Goal: Task Accomplishment & Management: Complete application form

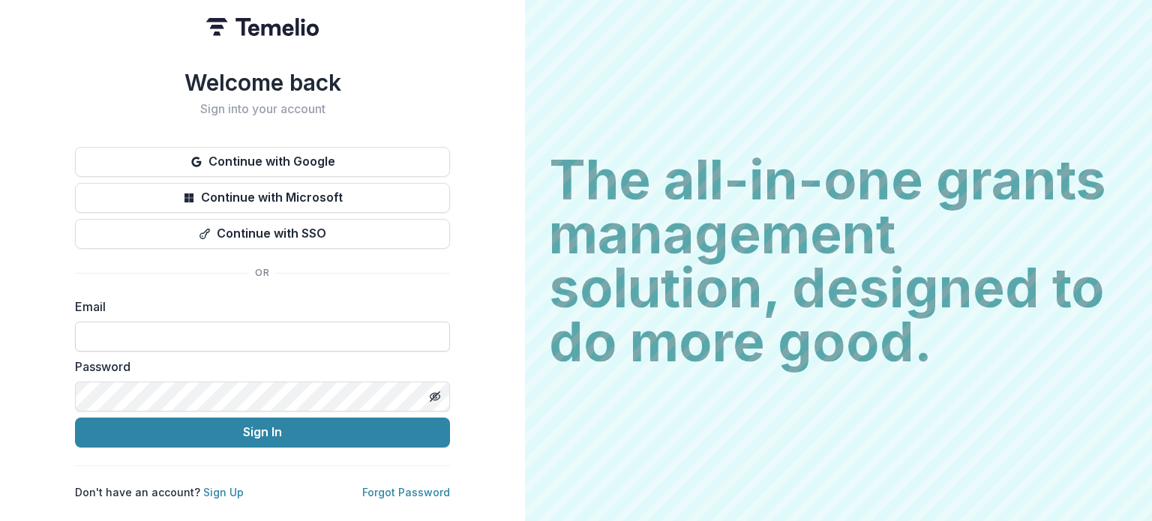
click at [180, 323] on input at bounding box center [262, 337] width 375 height 30
click at [213, 486] on link "Sign Up" at bounding box center [223, 492] width 41 height 13
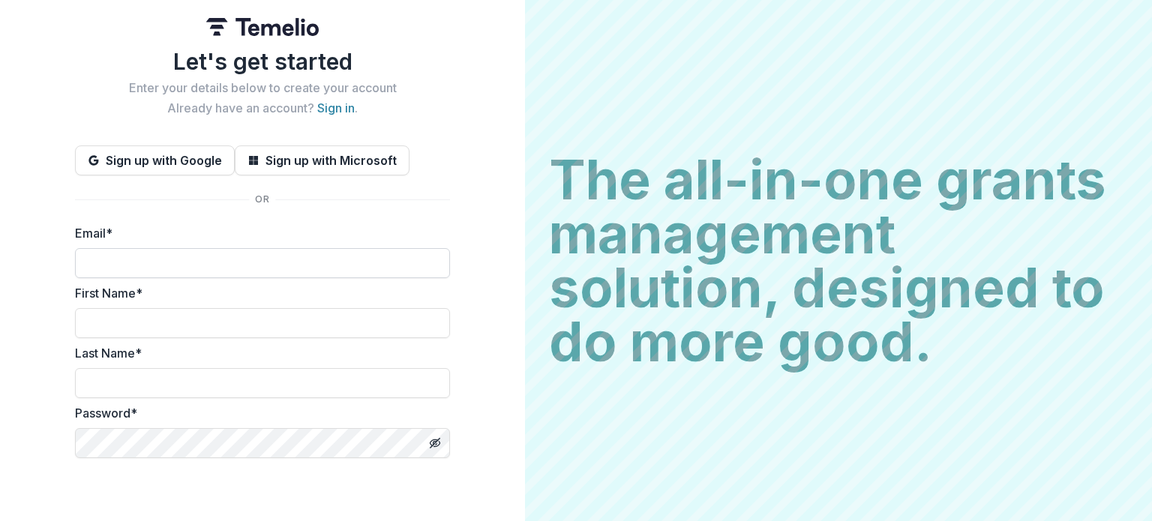
click at [165, 253] on input "Email *" at bounding box center [262, 263] width 375 height 30
type input "**********"
type input "*******"
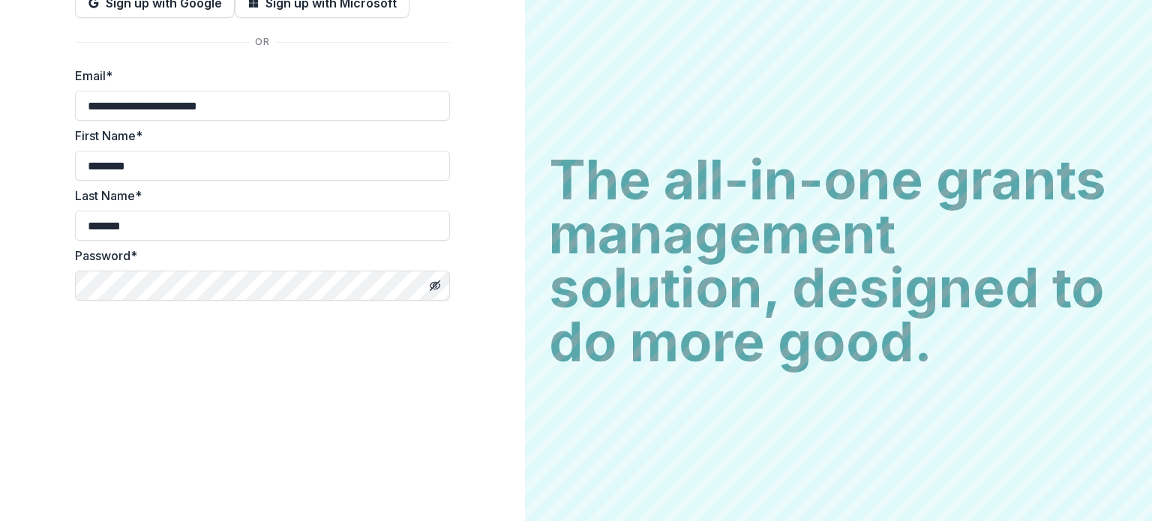
scroll to position [159, 0]
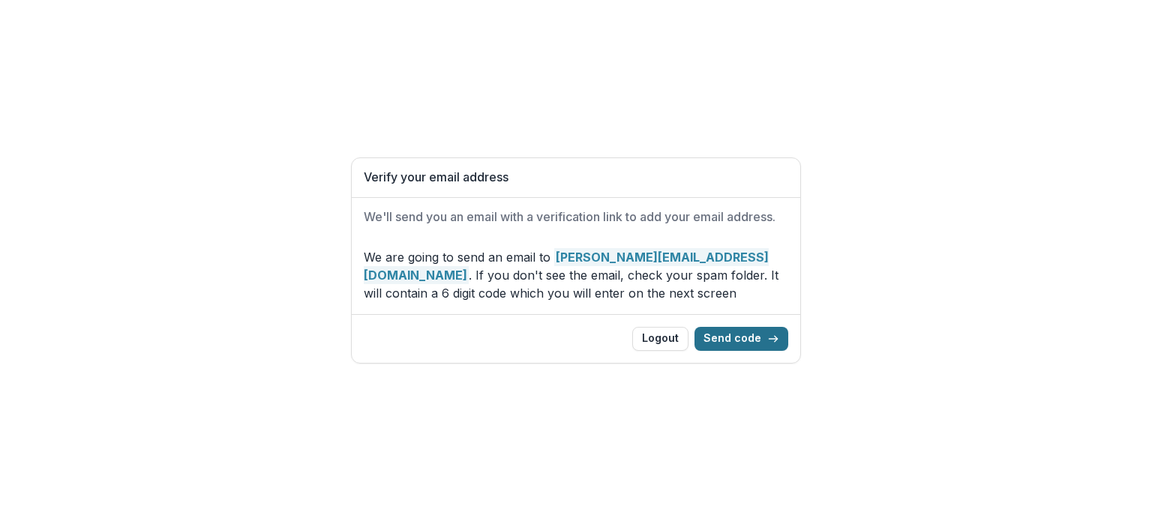
click at [765, 337] on button "Send code" at bounding box center [742, 339] width 94 height 24
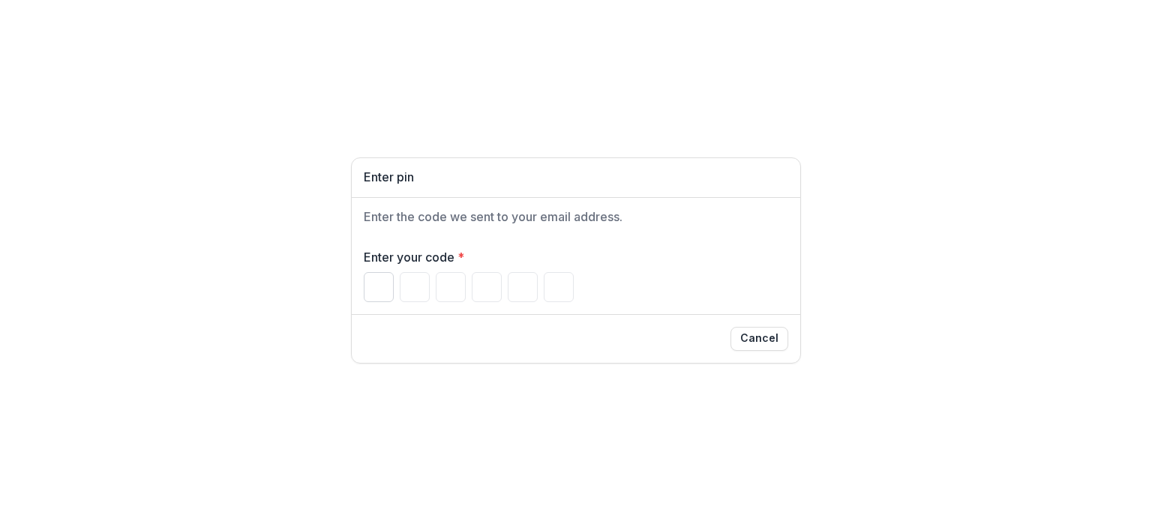
type input "*"
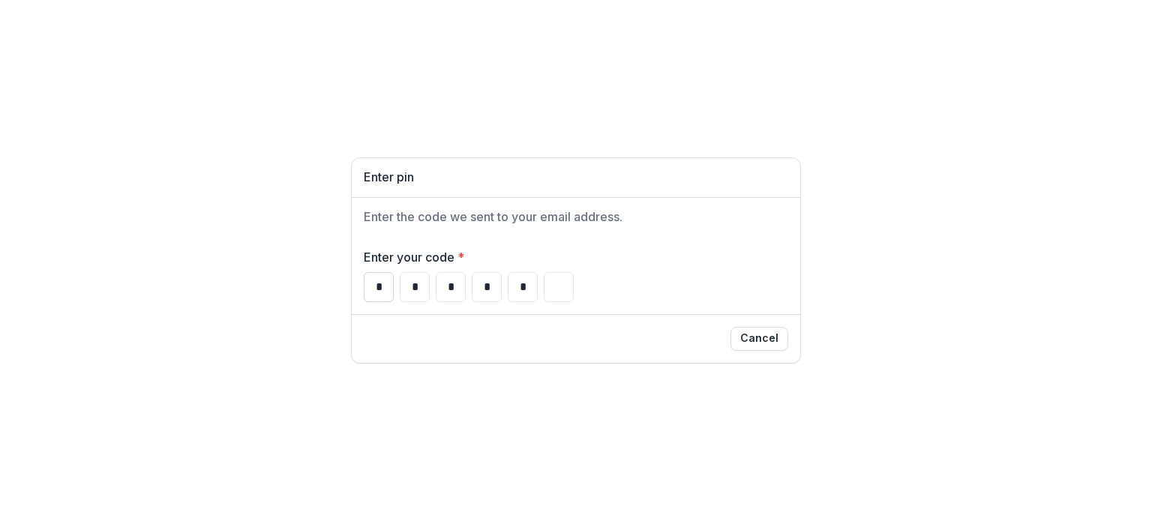
type input "*"
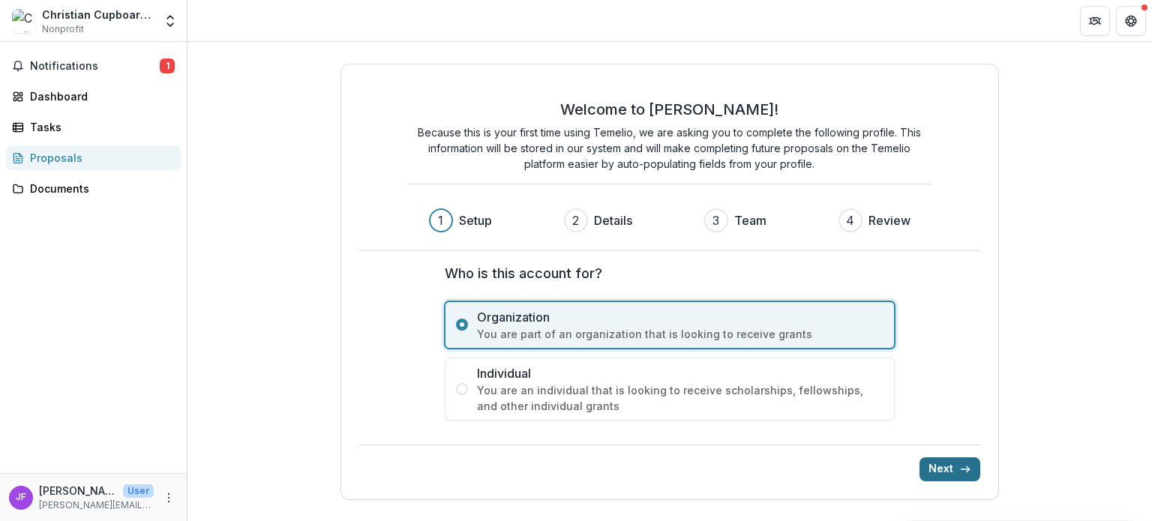
click at [941, 464] on button "Next" at bounding box center [950, 470] width 61 height 24
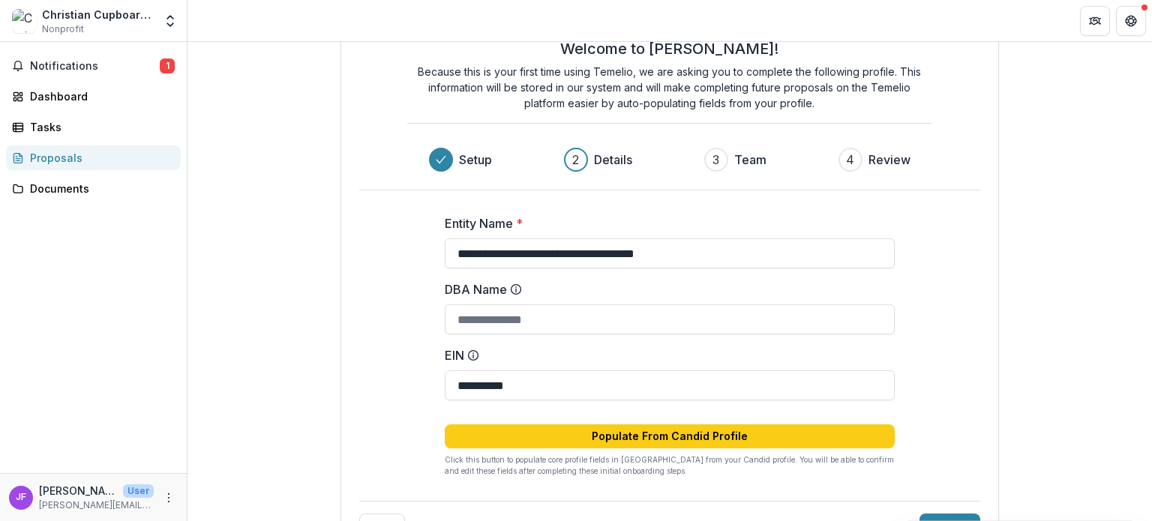
scroll to position [75, 0]
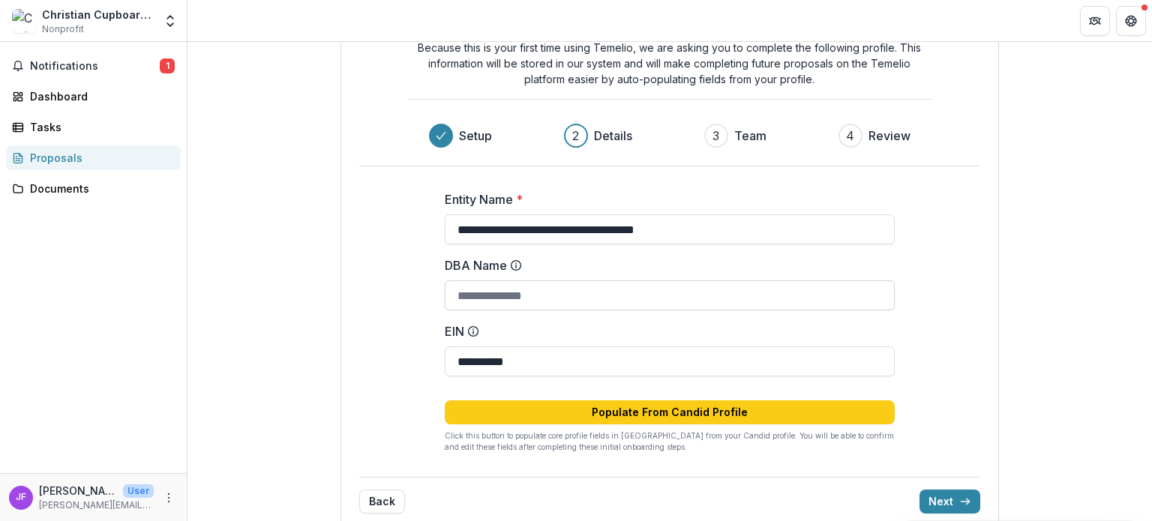
click at [555, 306] on input "DBA Name" at bounding box center [670, 296] width 450 height 30
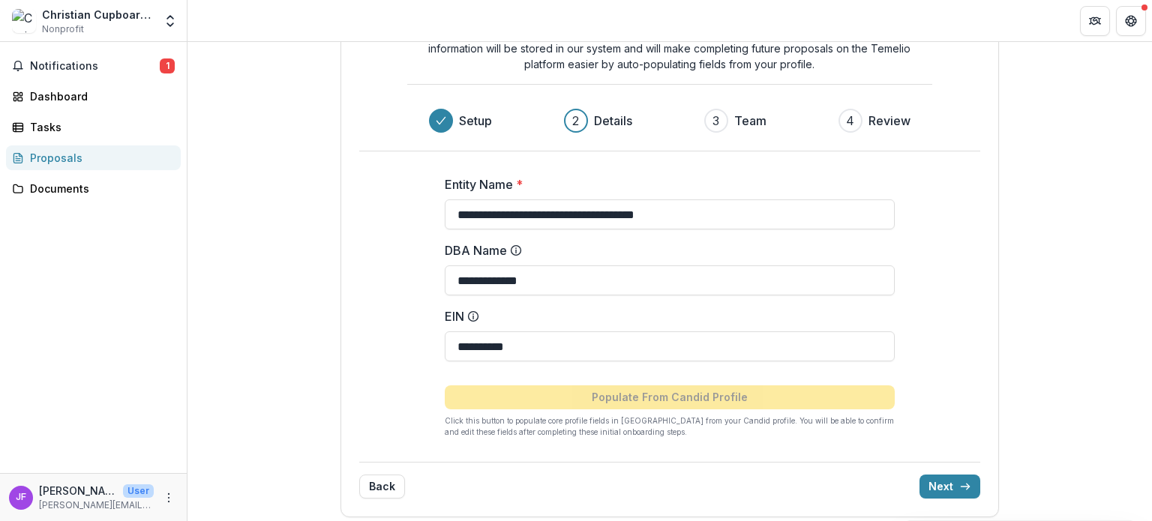
scroll to position [97, 0]
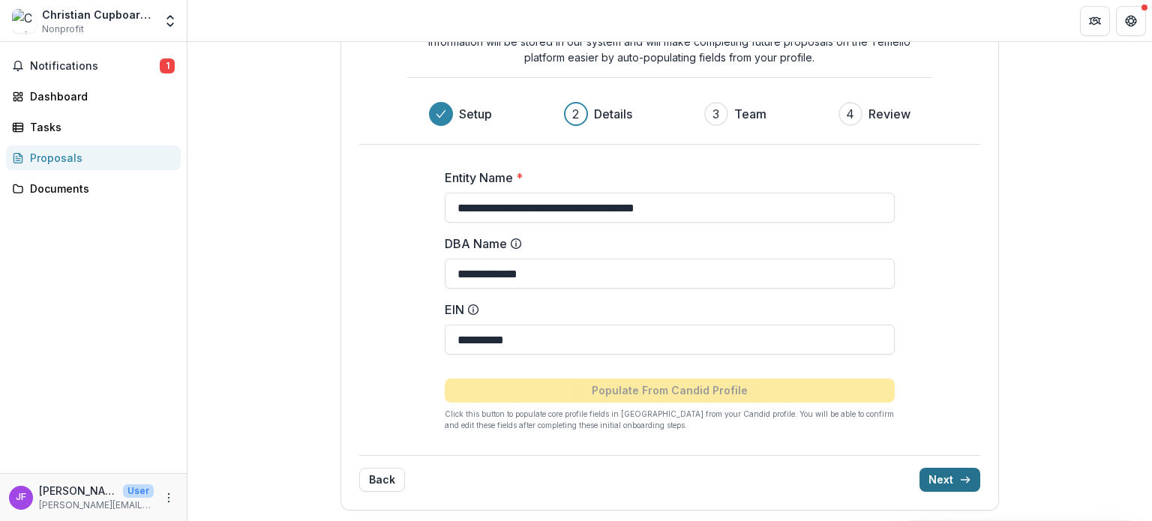
type input "**********"
click at [950, 479] on button "Next" at bounding box center [950, 480] width 61 height 24
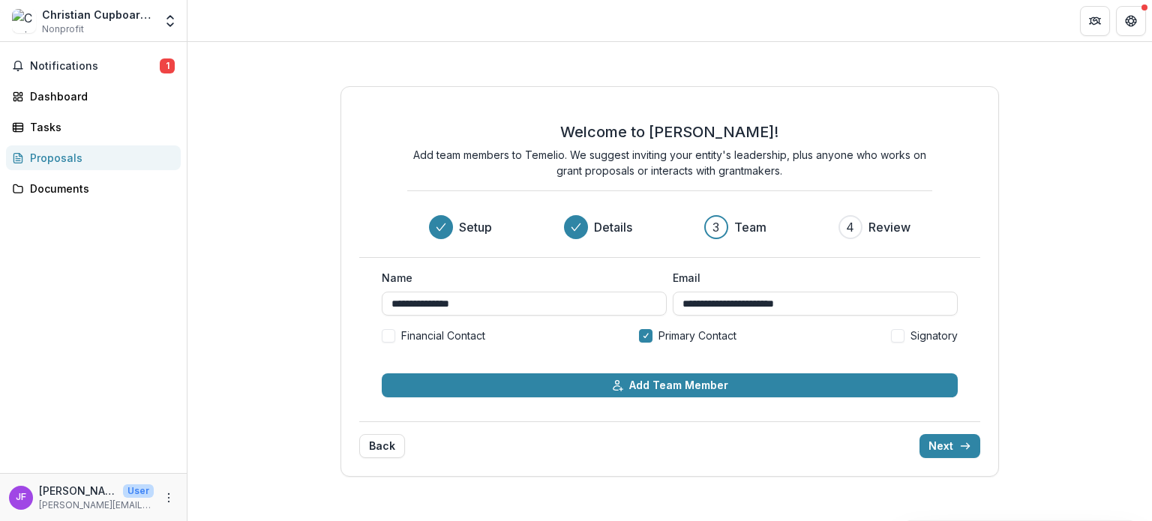
scroll to position [0, 0]
drag, startPoint x: 941, startPoint y: 443, endPoint x: 764, endPoint y: 416, distance: 179.7
click at [764, 416] on div "**********" at bounding box center [670, 281] width 659 height 391
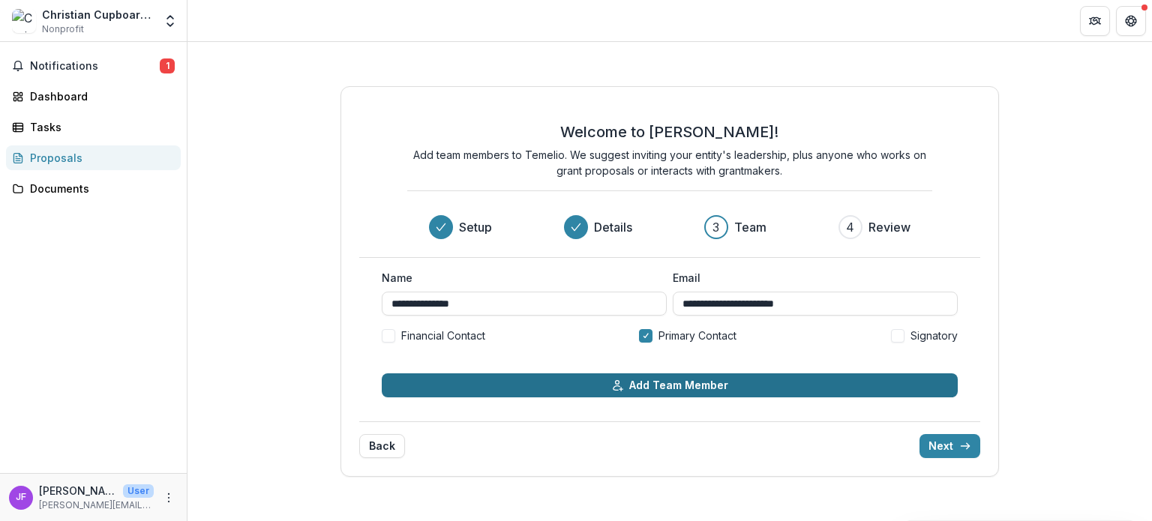
click at [722, 385] on button "Add Team Member" at bounding box center [670, 386] width 576 height 24
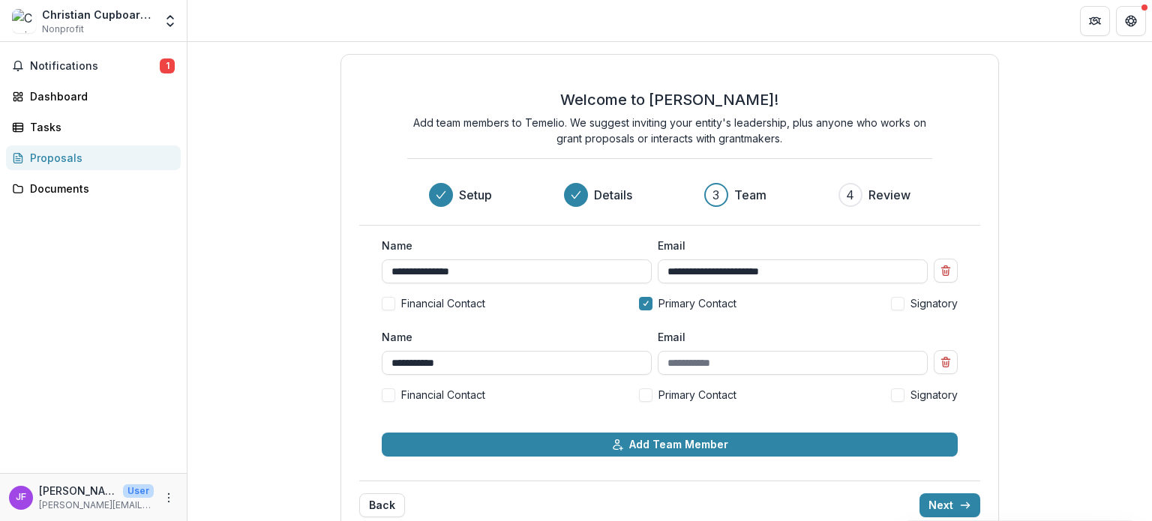
type input "**********"
click at [894, 308] on span at bounding box center [898, 304] width 14 height 14
click at [824, 367] on input "Email" at bounding box center [793, 363] width 270 height 24
type input "**********"
click at [645, 307] on div at bounding box center [646, 304] width 7 height 12
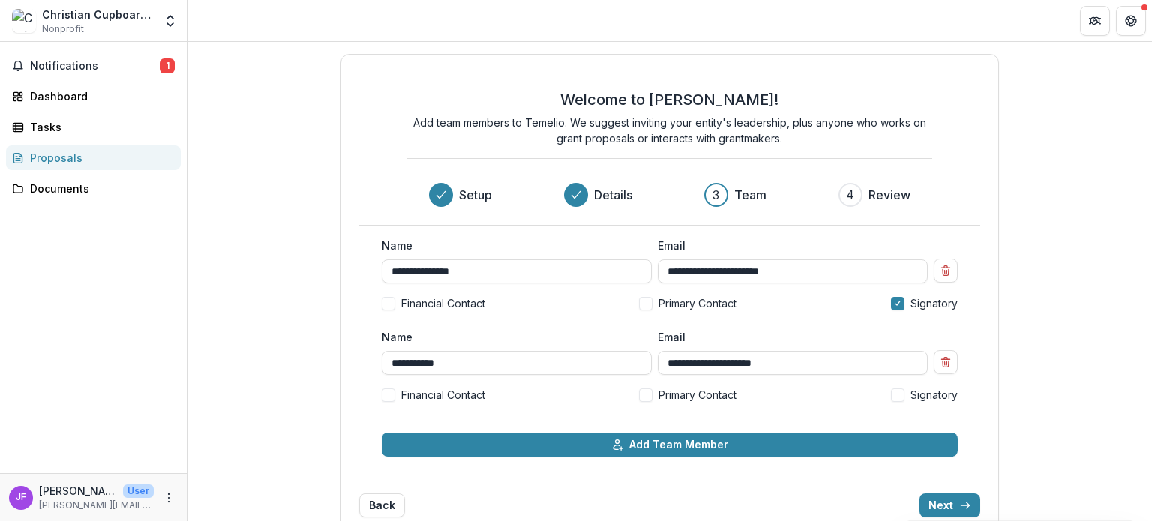
click at [645, 392] on span at bounding box center [646, 396] width 14 height 14
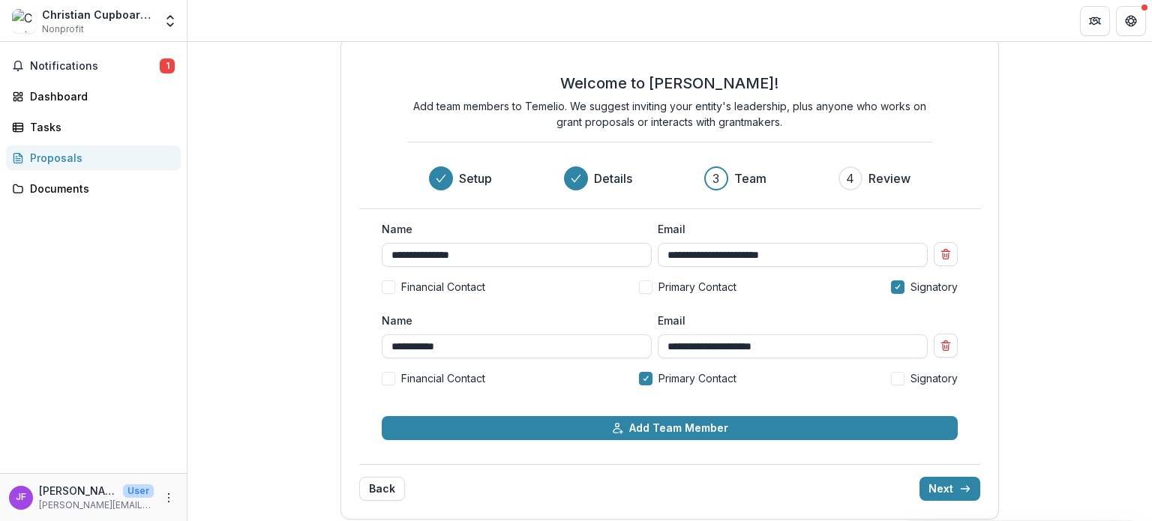
scroll to position [26, 0]
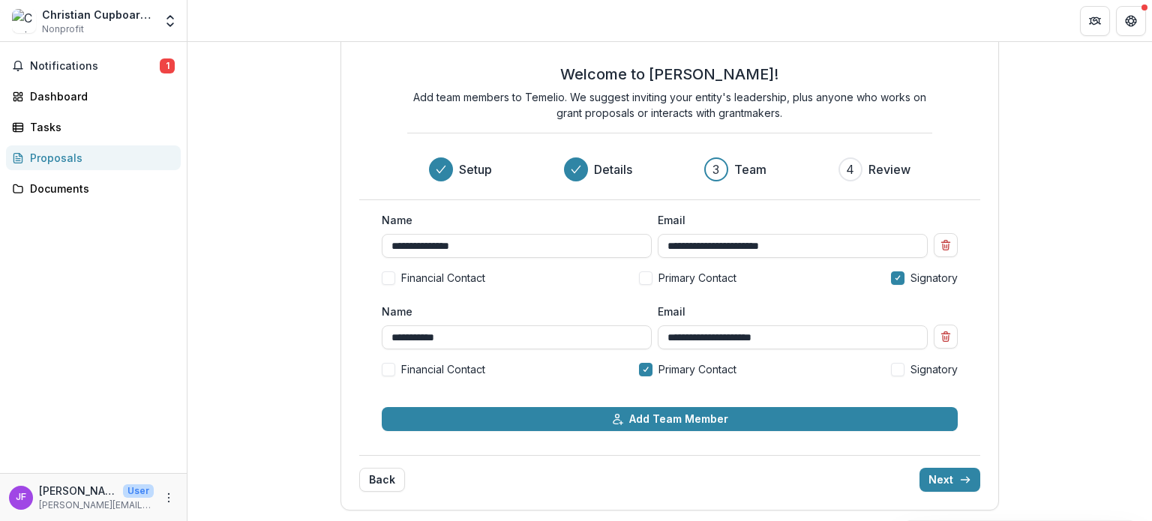
click at [648, 284] on span at bounding box center [646, 279] width 14 height 14
click at [954, 488] on button "Next" at bounding box center [950, 480] width 61 height 24
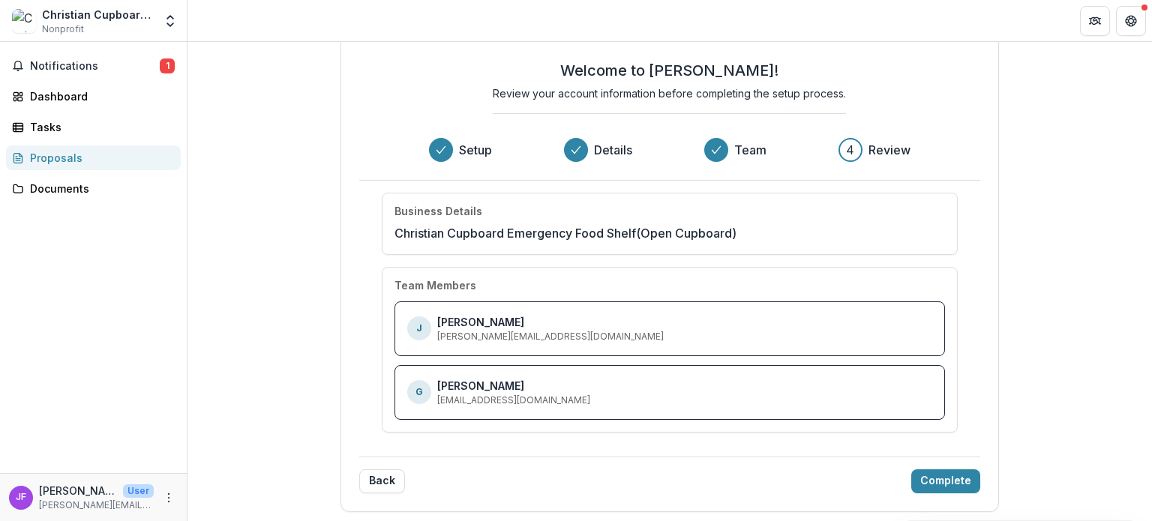
scroll to position [30, 0]
click at [935, 485] on button "Complete" at bounding box center [945, 481] width 69 height 24
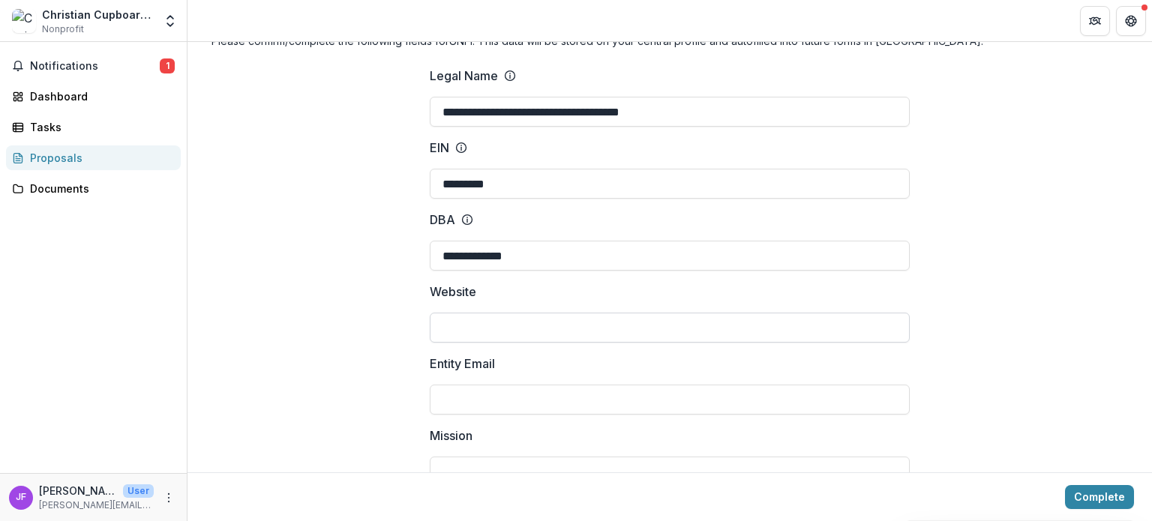
scroll to position [75, 0]
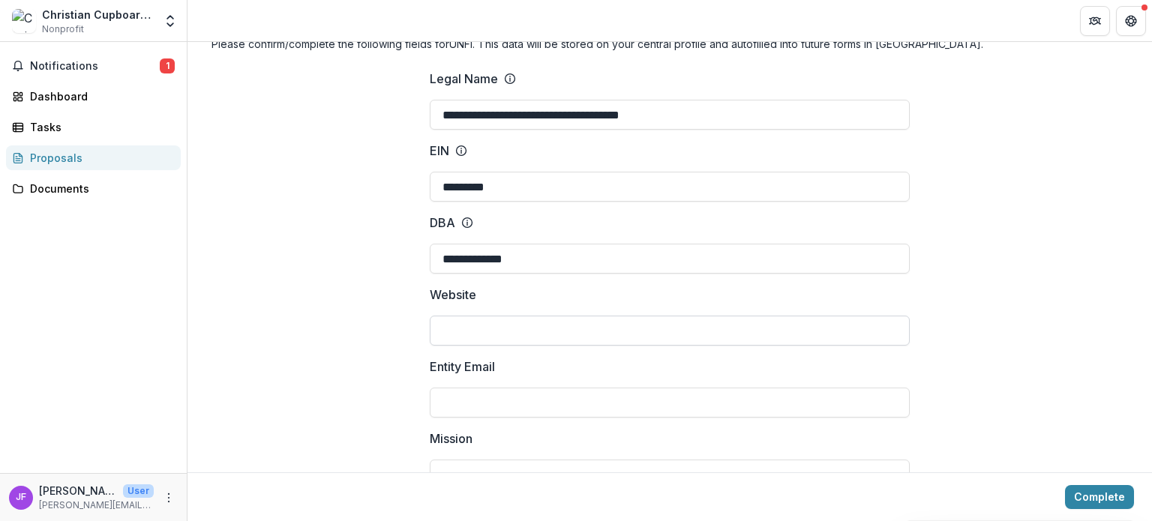
click at [660, 323] on input "Website" at bounding box center [670, 331] width 480 height 30
type input "**********"
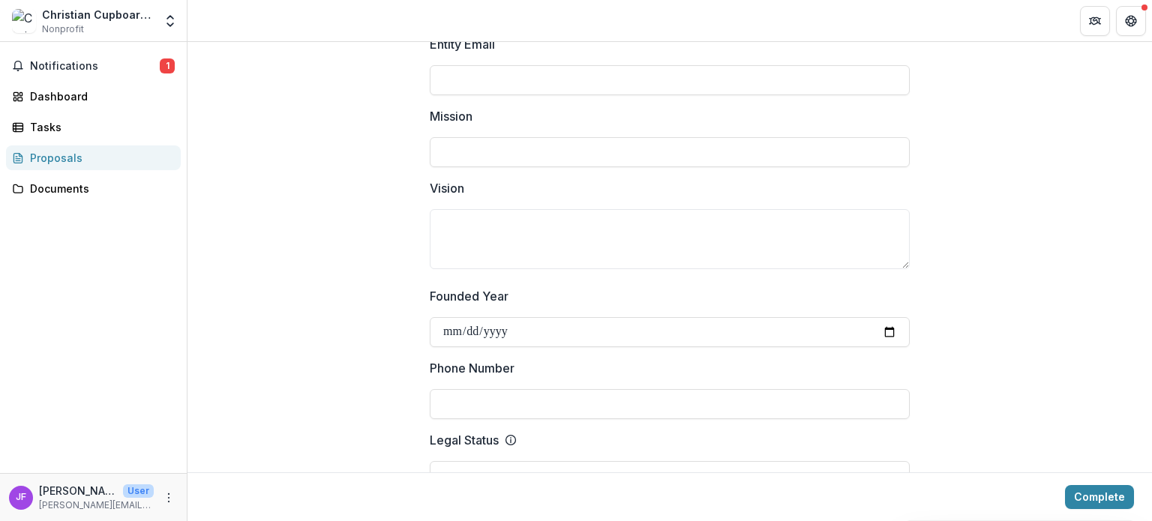
scroll to position [450, 0]
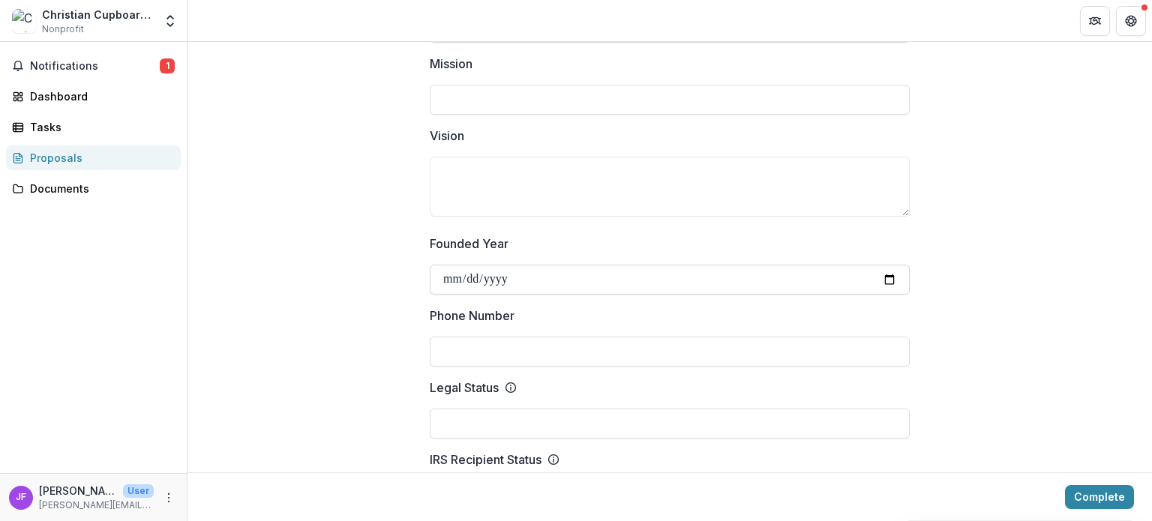
drag, startPoint x: 771, startPoint y: 296, endPoint x: 743, endPoint y: 278, distance: 33.3
click at [733, 269] on input "Founded Year" at bounding box center [670, 280] width 480 height 30
type input "**********"
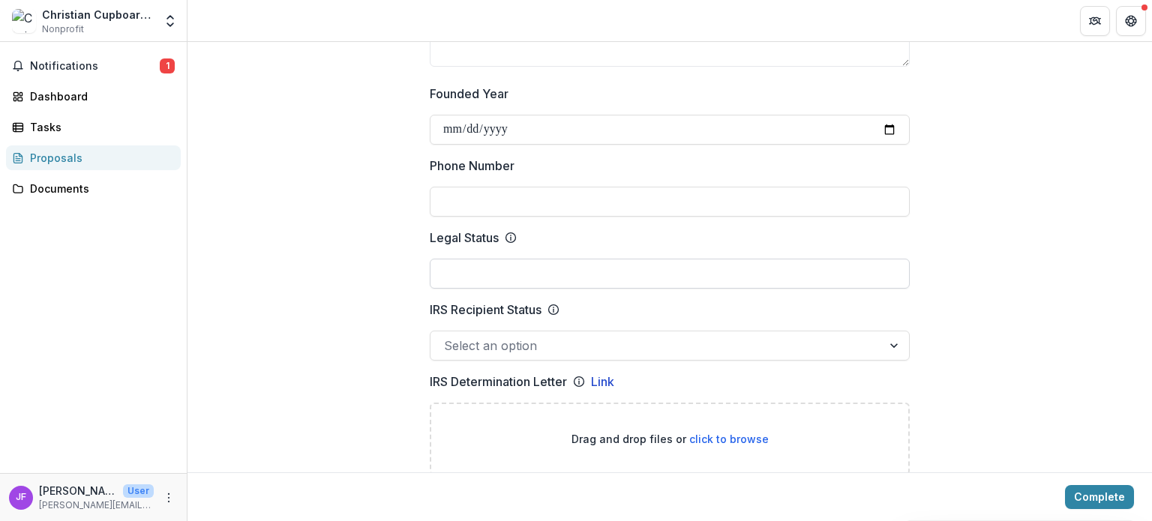
click at [604, 260] on input "Legal Status" at bounding box center [670, 274] width 480 height 30
click at [606, 272] on input "Legal Status" at bounding box center [670, 274] width 480 height 30
type input "*****"
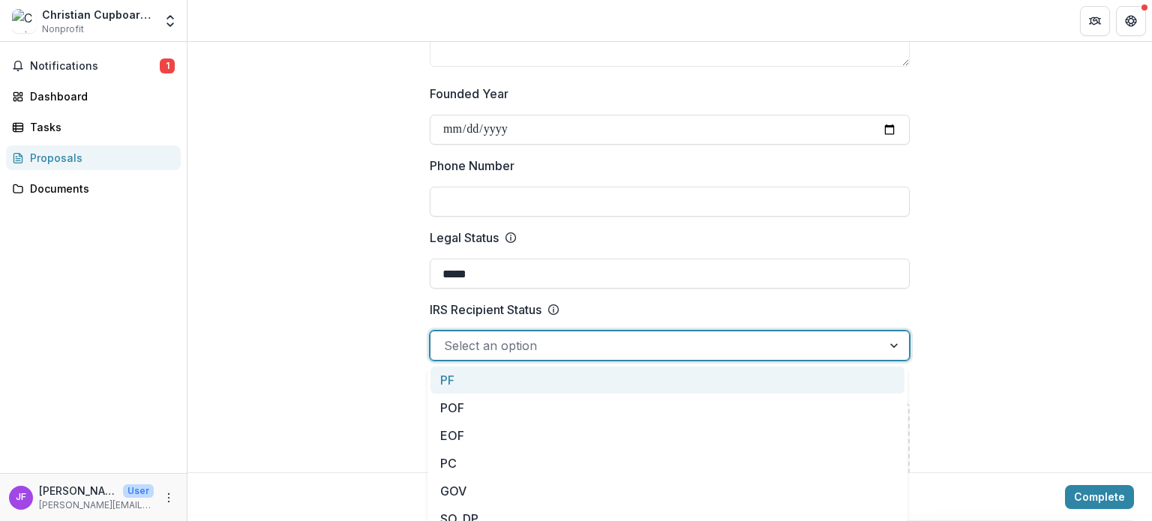
click at [636, 349] on div at bounding box center [656, 345] width 425 height 21
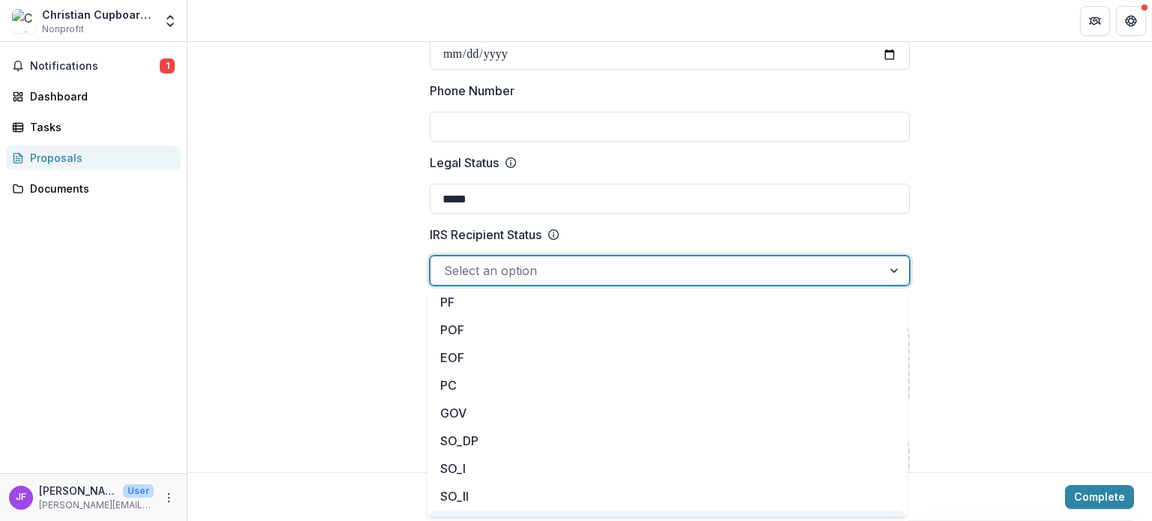
scroll to position [0, 0]
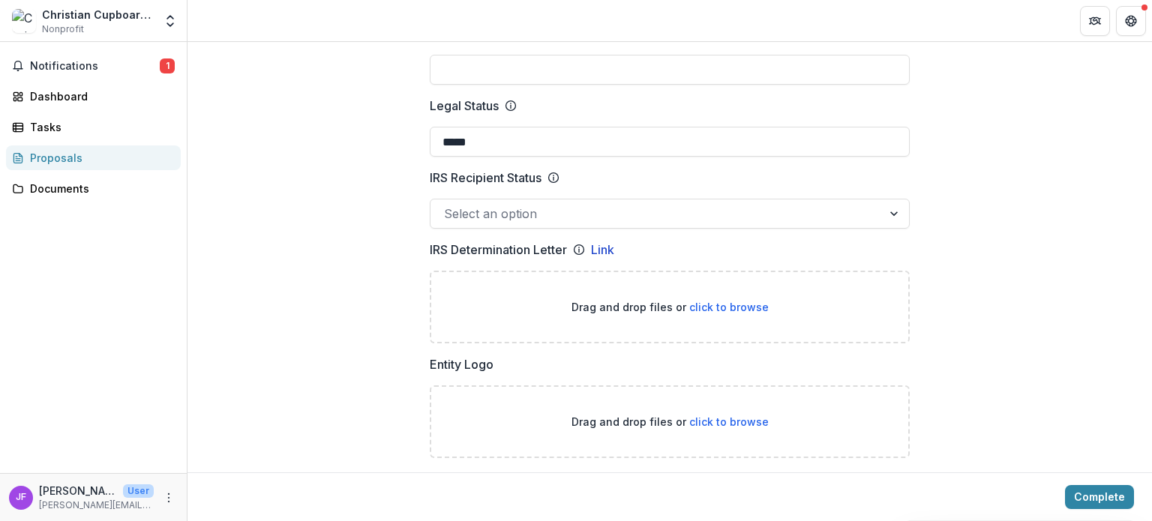
scroll to position [825, 0]
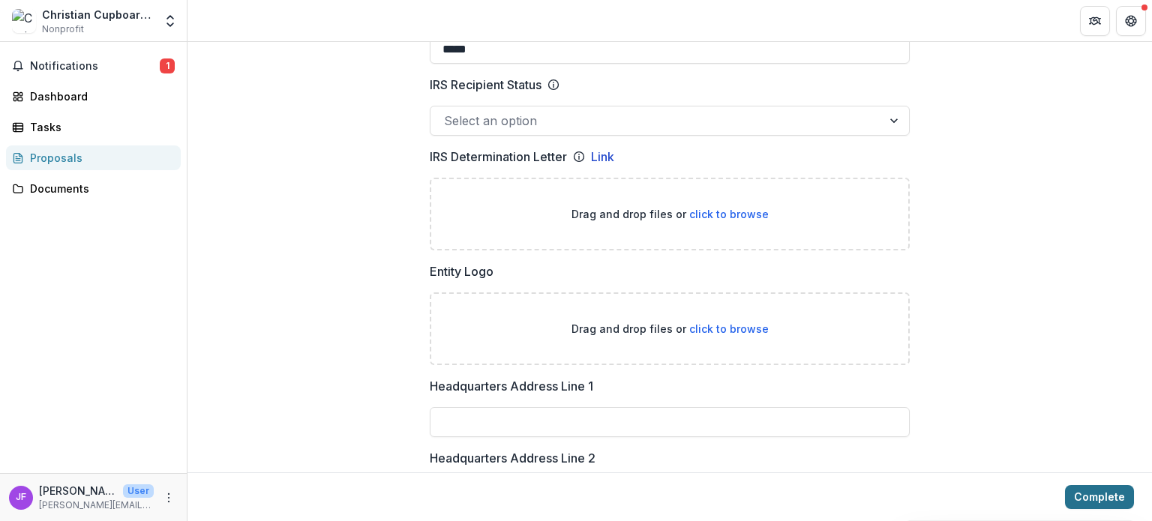
click at [1087, 500] on button "Complete" at bounding box center [1099, 497] width 69 height 24
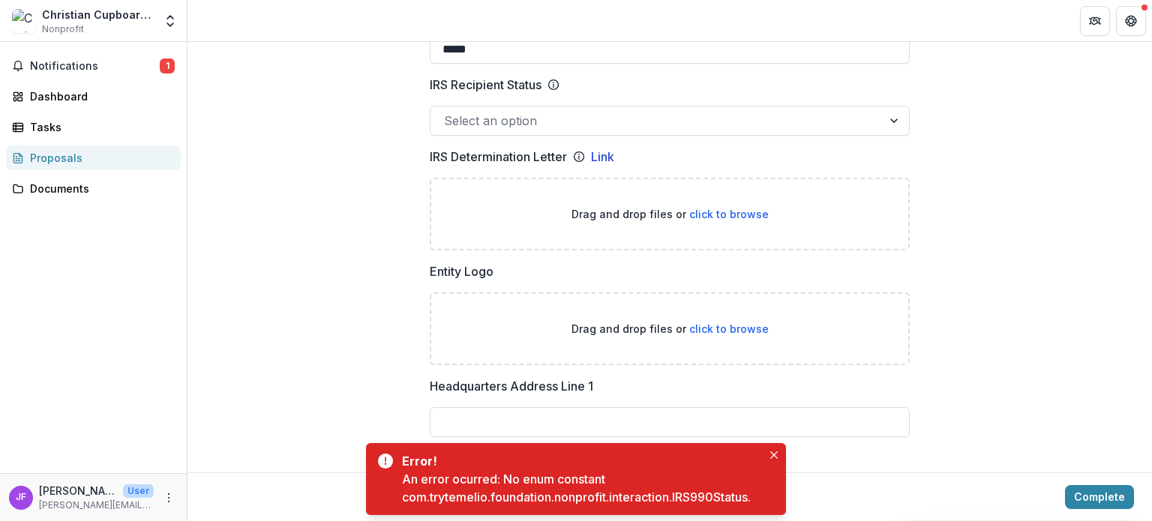
click at [888, 335] on div "Drag and drop files or click to browse" at bounding box center [670, 329] width 480 height 73
click at [779, 459] on button "Close" at bounding box center [774, 455] width 18 height 18
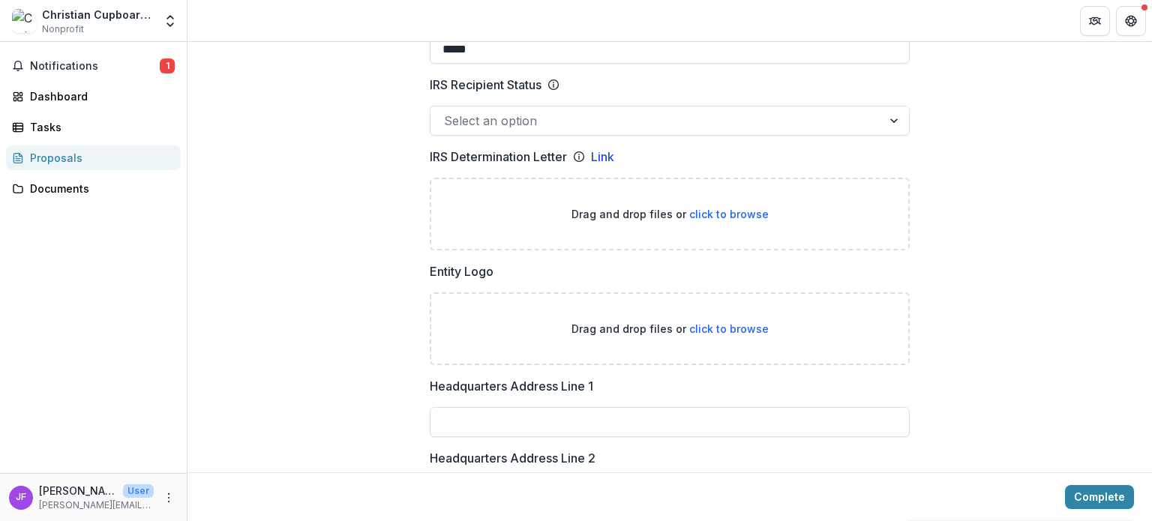
click at [696, 214] on span "click to browse" at bounding box center [729, 214] width 80 height 13
type input "**********"
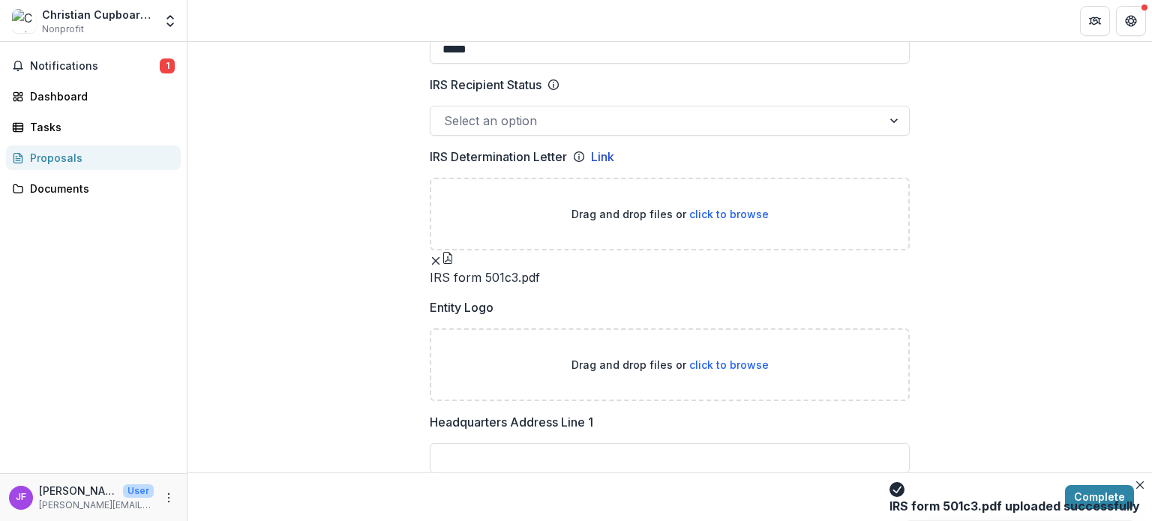
scroll to position [1125, 0]
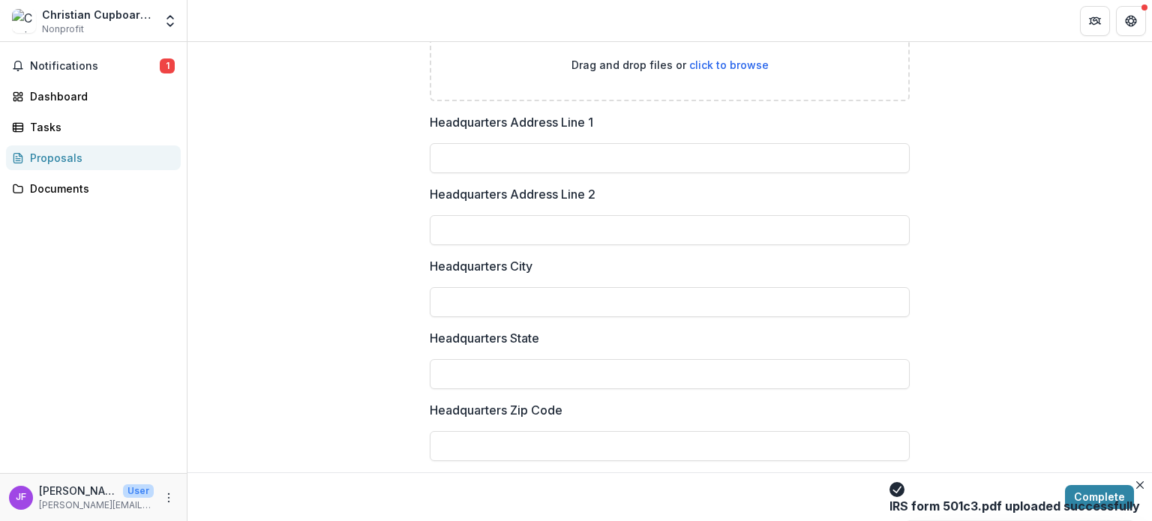
click at [731, 71] on span "click to browse" at bounding box center [729, 65] width 80 height 13
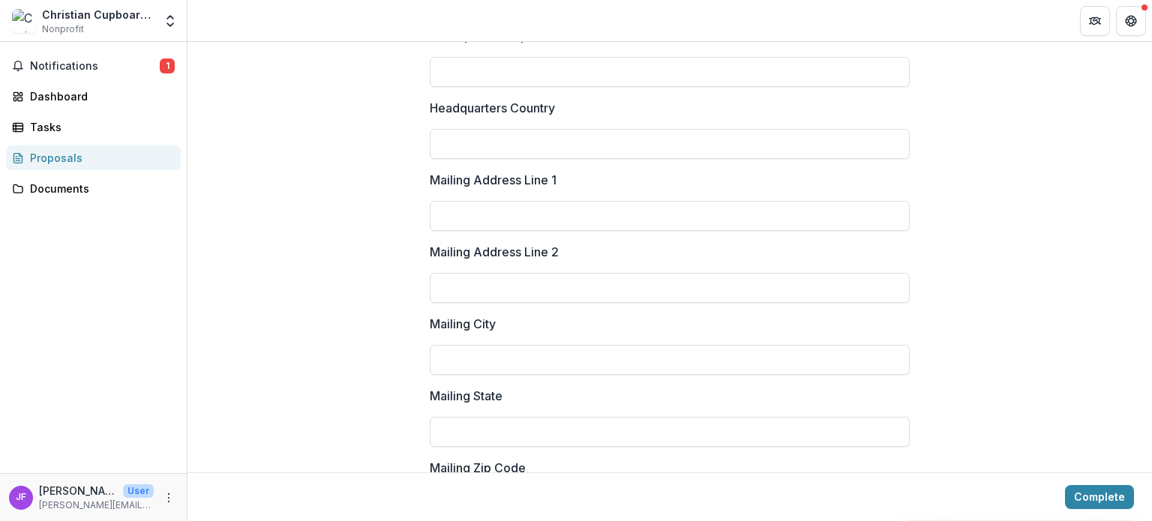
scroll to position [1725, 0]
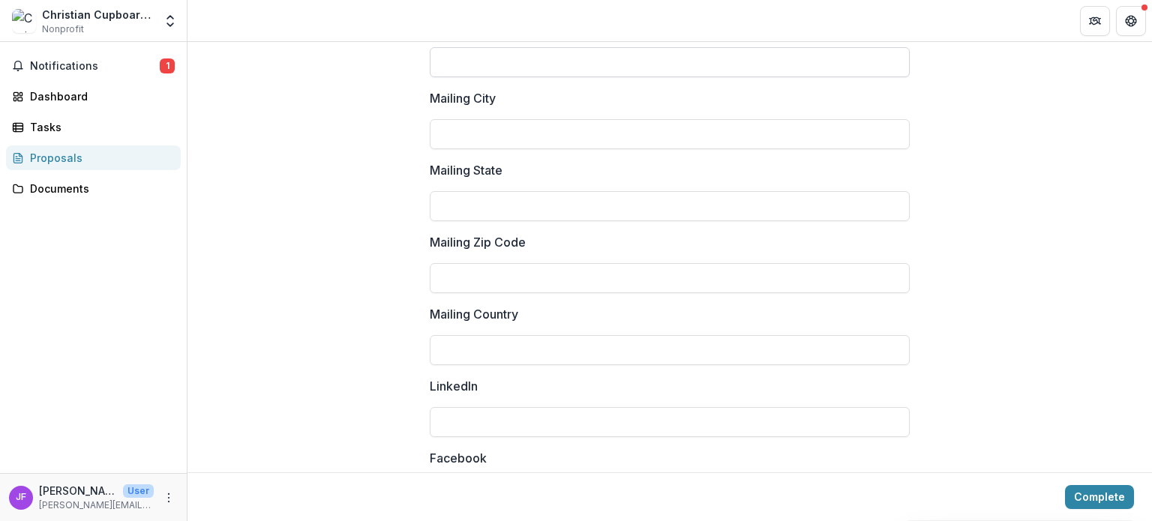
click at [713, 77] on input "Mailing Address Line 2" at bounding box center [670, 62] width 480 height 30
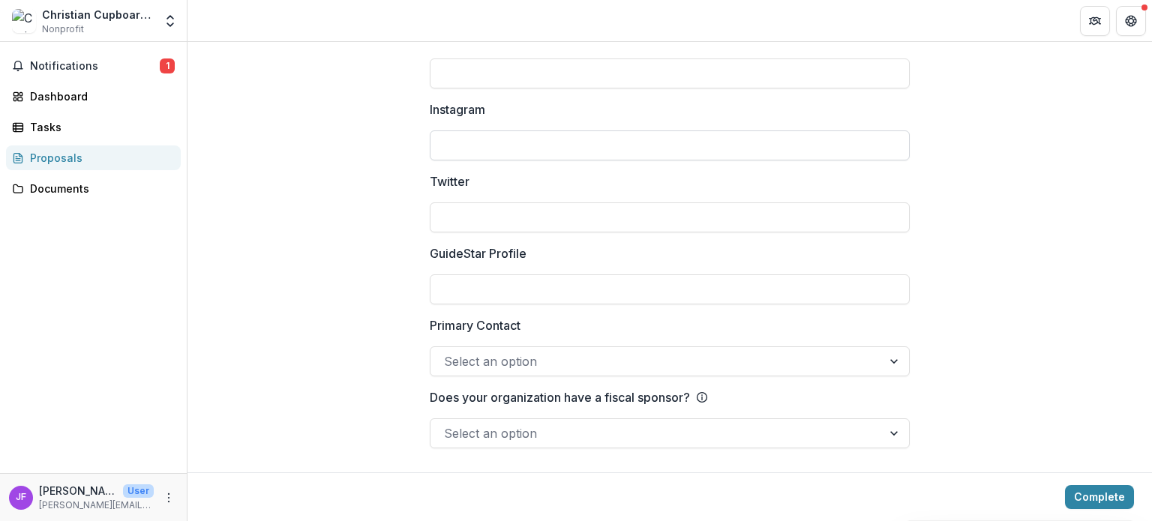
scroll to position [2231, 0]
click at [1101, 494] on button "Complete" at bounding box center [1099, 497] width 69 height 24
